Goal: Find specific page/section: Find specific page/section

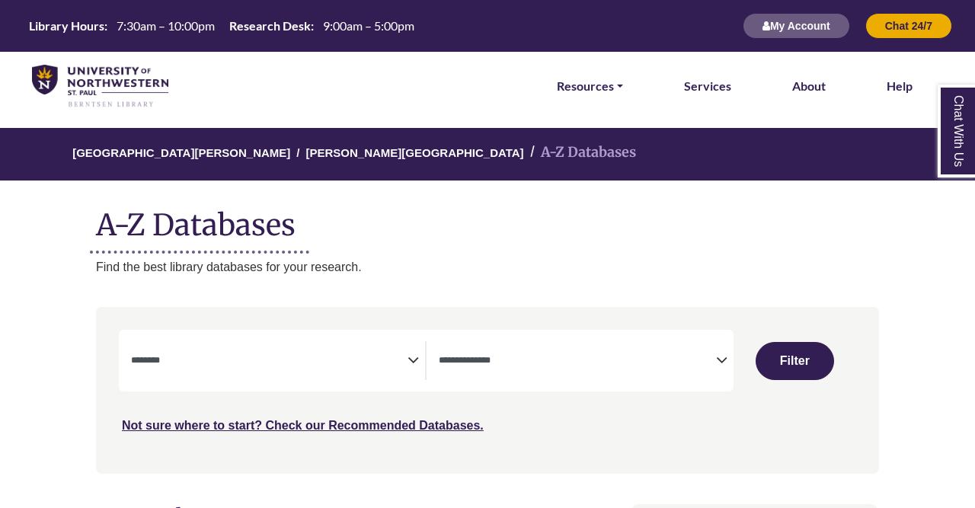
select select "Database Subject Filter"
select select "Database Types Filter"
click at [809, 348] on button "Filter" at bounding box center [794, 361] width 78 height 38
select select "Database Subject Filter"
select select "Database Types Filter"
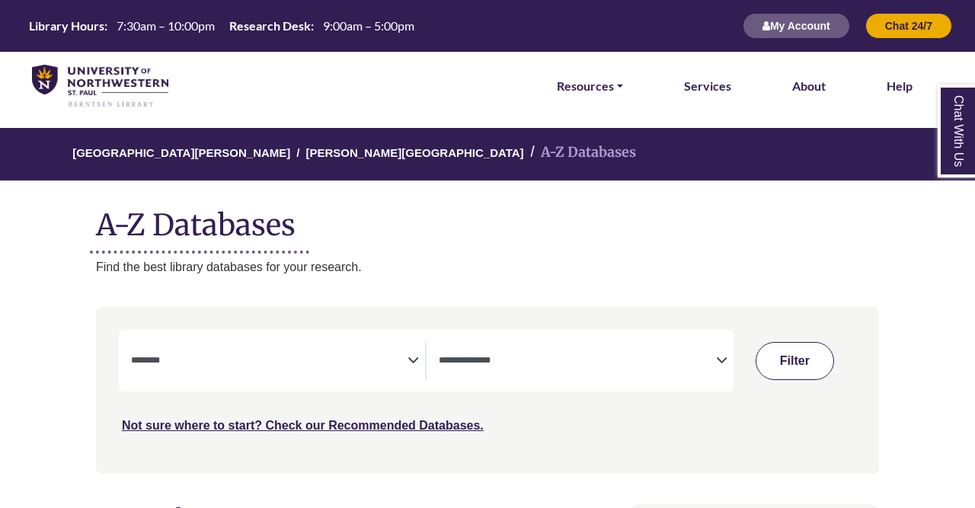
click at [800, 362] on button "Filter" at bounding box center [794, 361] width 78 height 38
select select "Database Subject Filter"
select select "Database Types Filter"
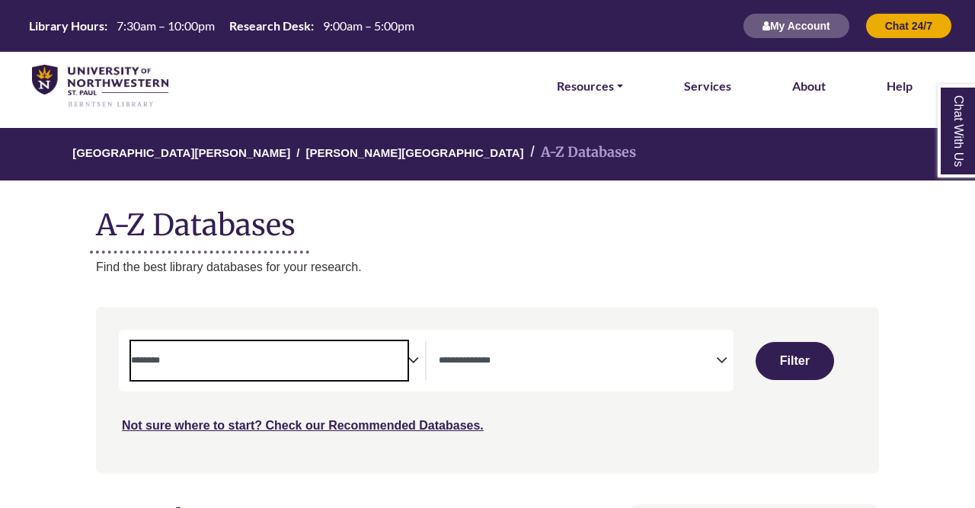
click at [324, 352] on span "Search filters" at bounding box center [269, 358] width 276 height 13
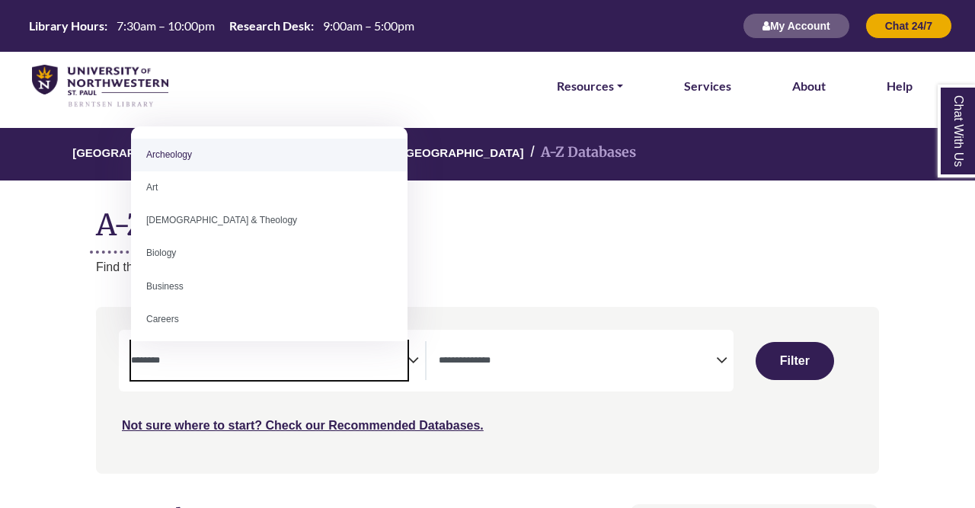
click at [329, 362] on textarea "Search" at bounding box center [269, 362] width 276 height 12
